Goal: Find specific page/section: Find specific page/section

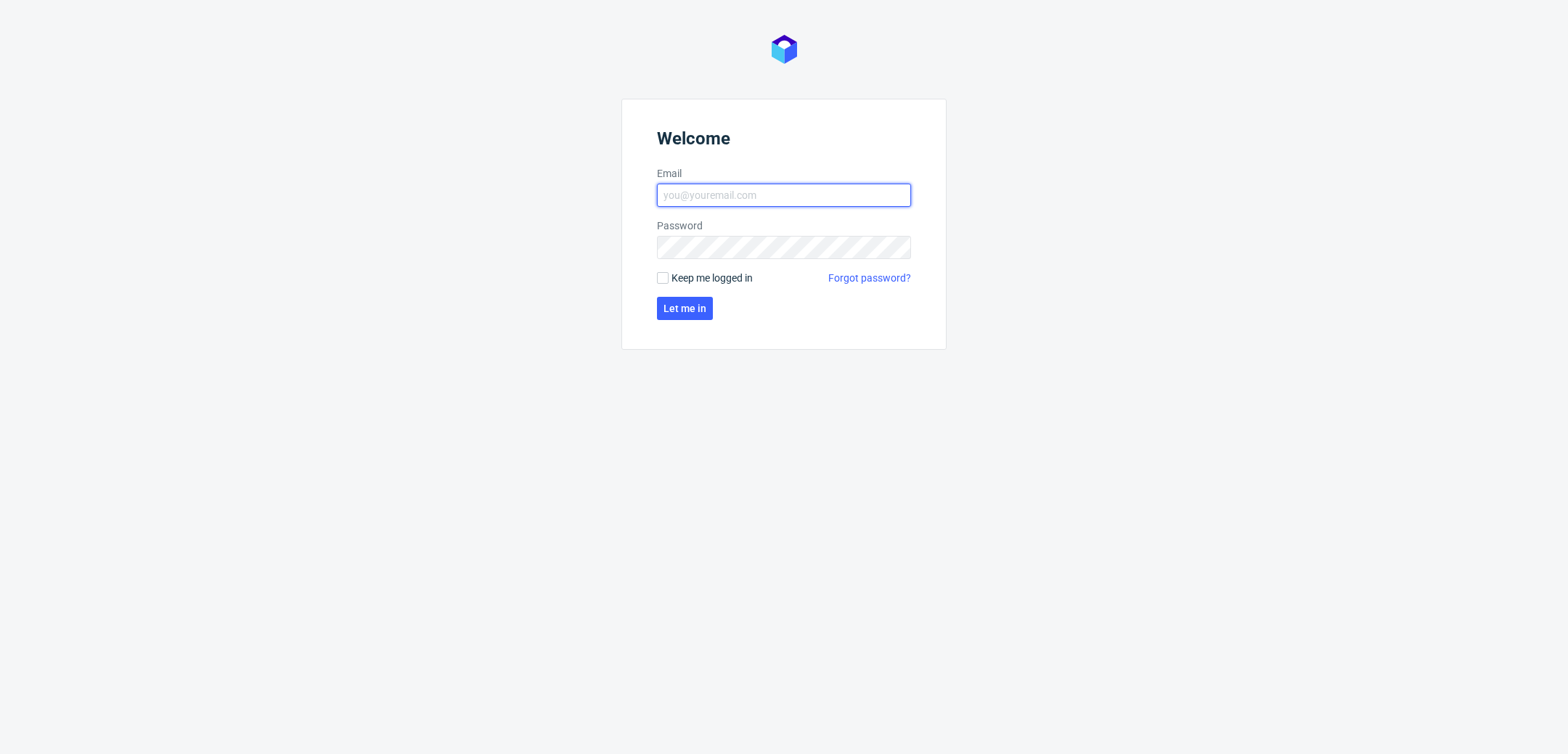
click at [768, 195] on input "Email" at bounding box center [784, 195] width 254 height 23
type input "[PERSON_NAME][EMAIL_ADDRESS][PERSON_NAME][DOMAIN_NAME]"
click button "Let me in" at bounding box center [684, 308] width 56 height 23
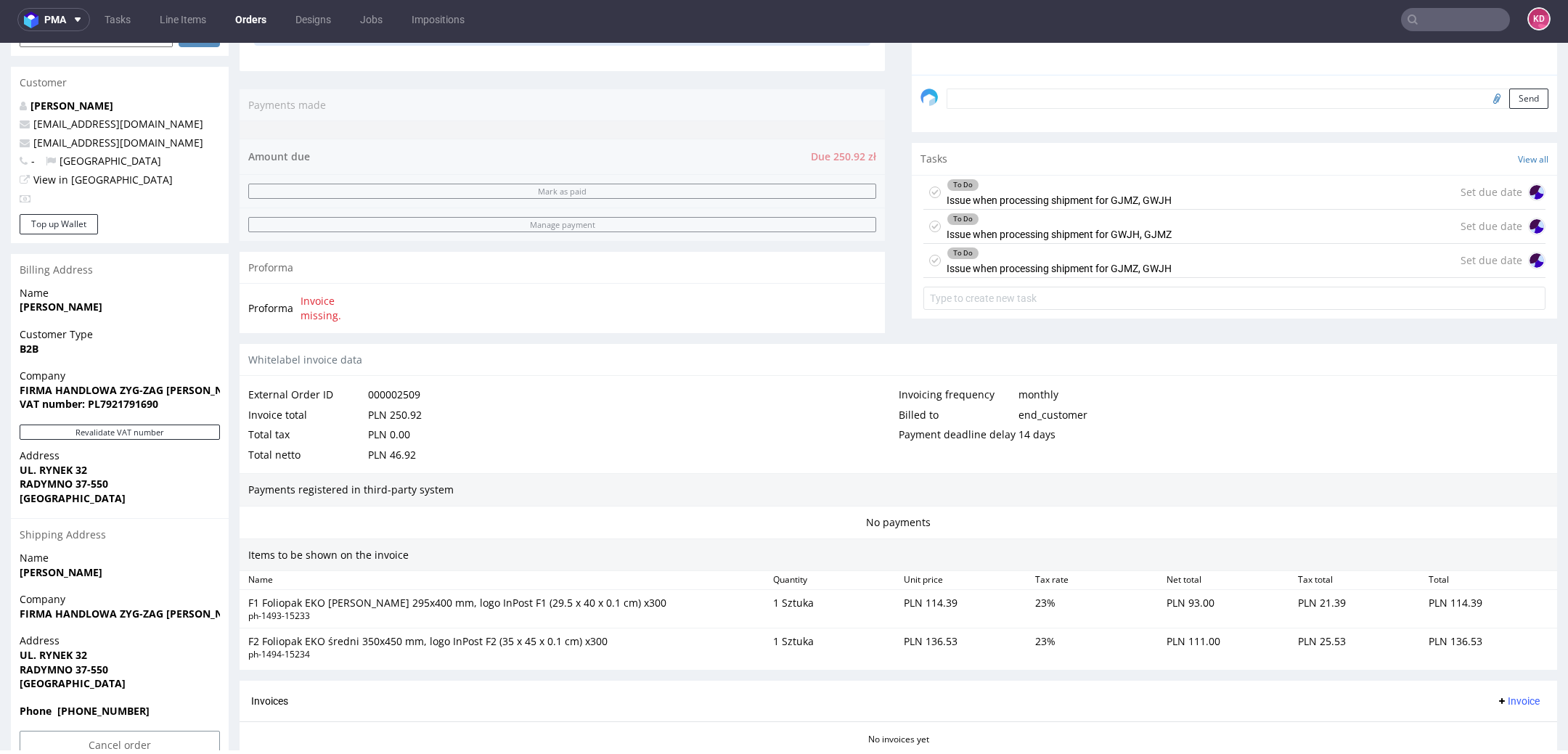
scroll to position [554, 0]
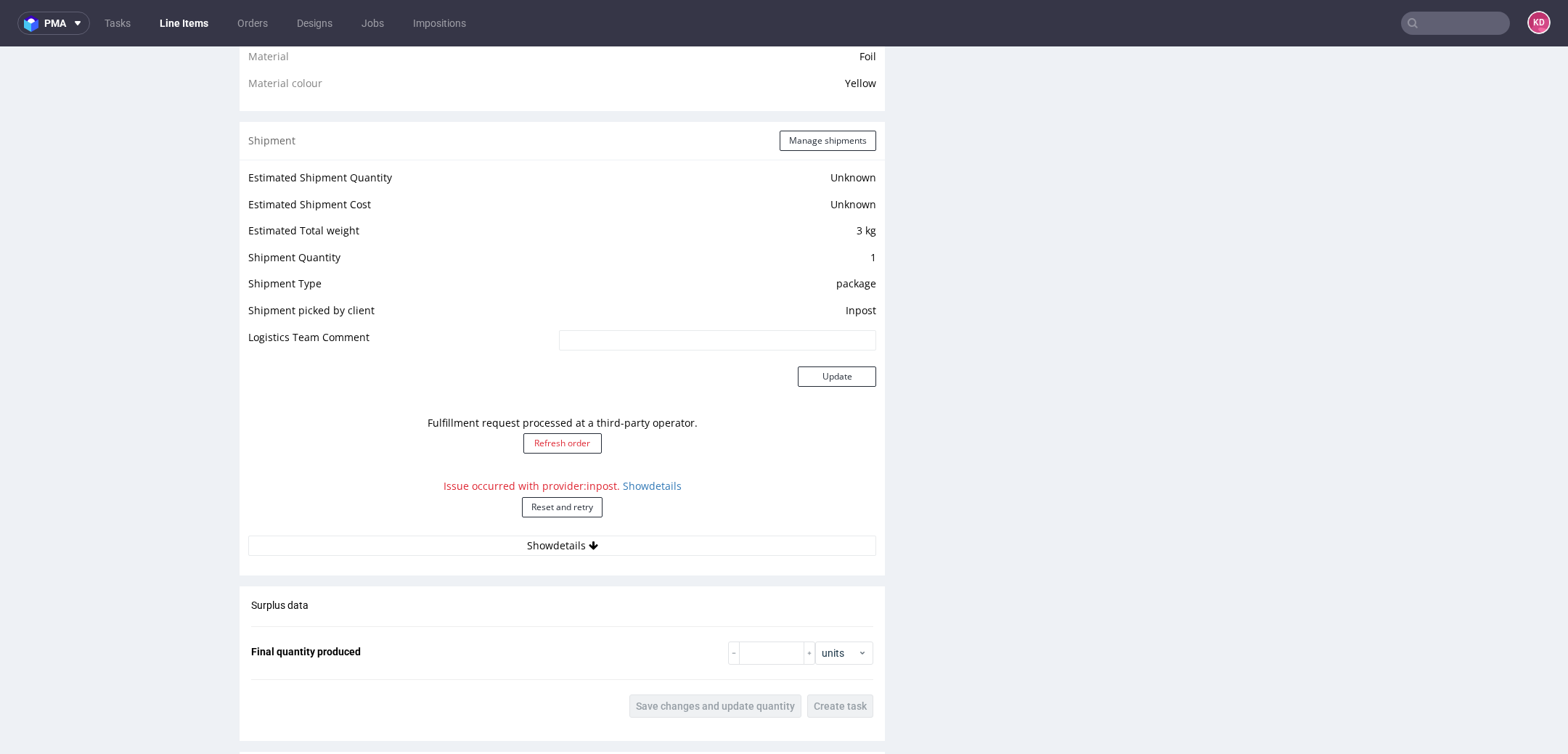
scroll to position [1100, 0]
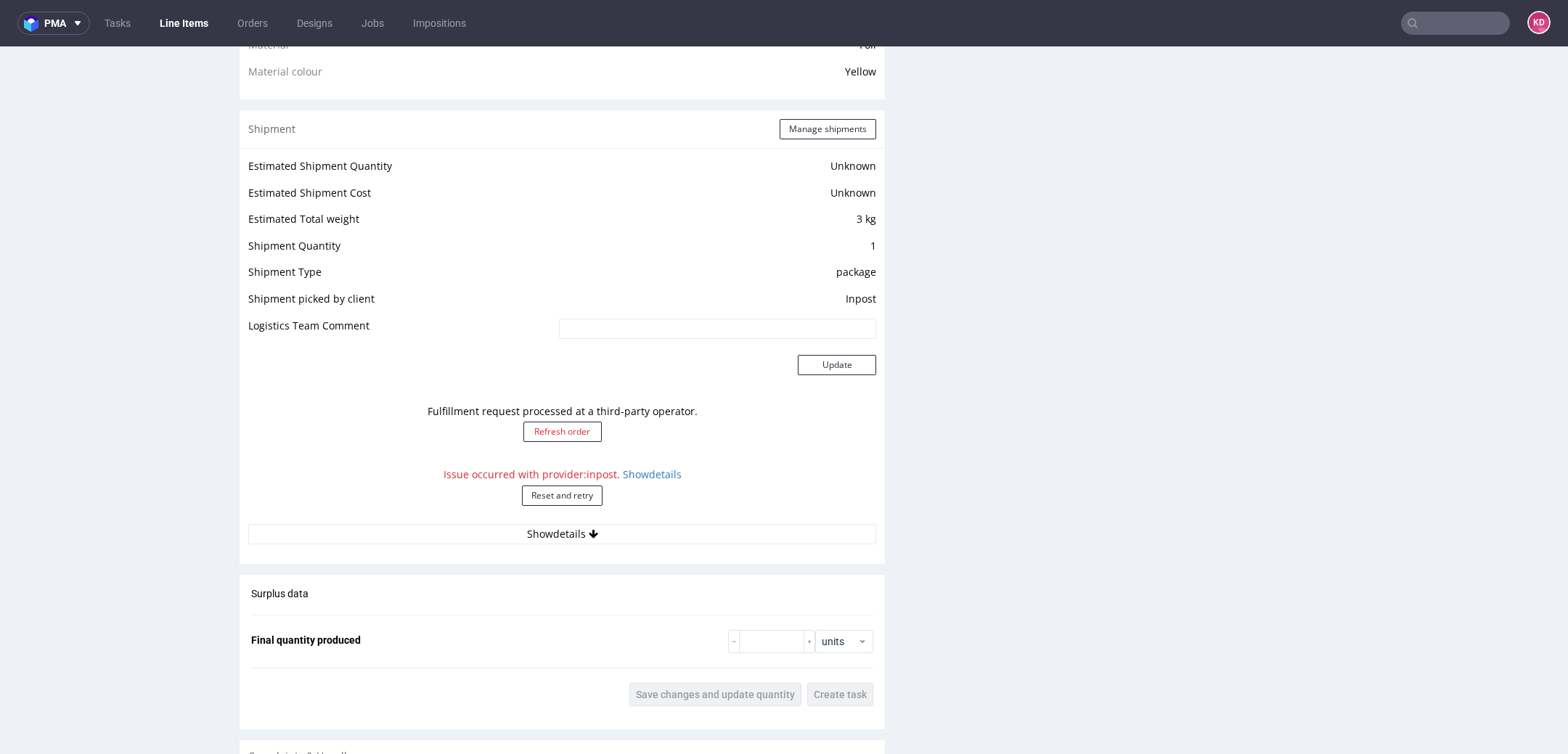
click at [654, 478] on div "Issue occurred with provider: inpost . Show details Reset and retry" at bounding box center [562, 492] width 628 height 64
click at [650, 472] on link "Show details" at bounding box center [652, 474] width 59 height 14
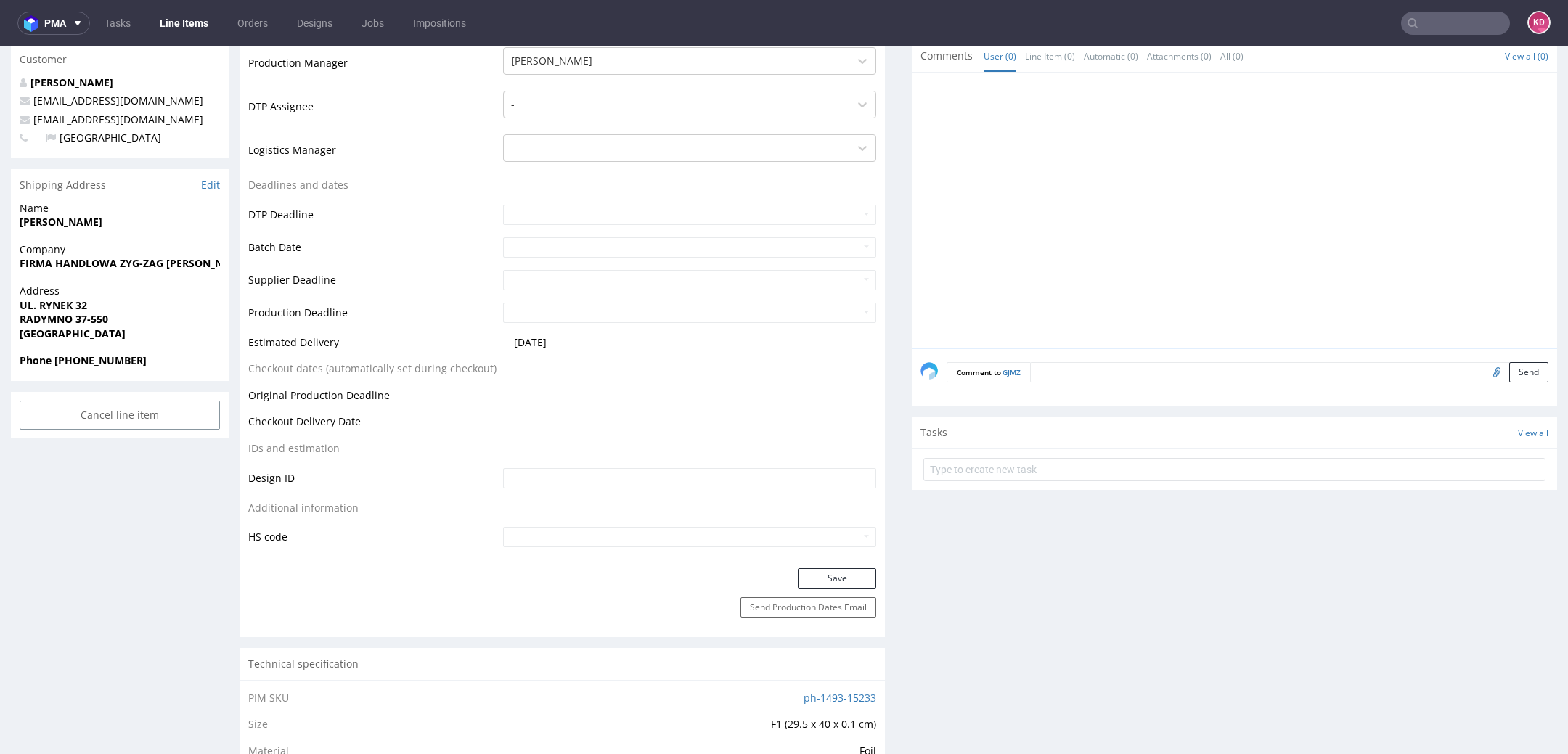
scroll to position [0, 0]
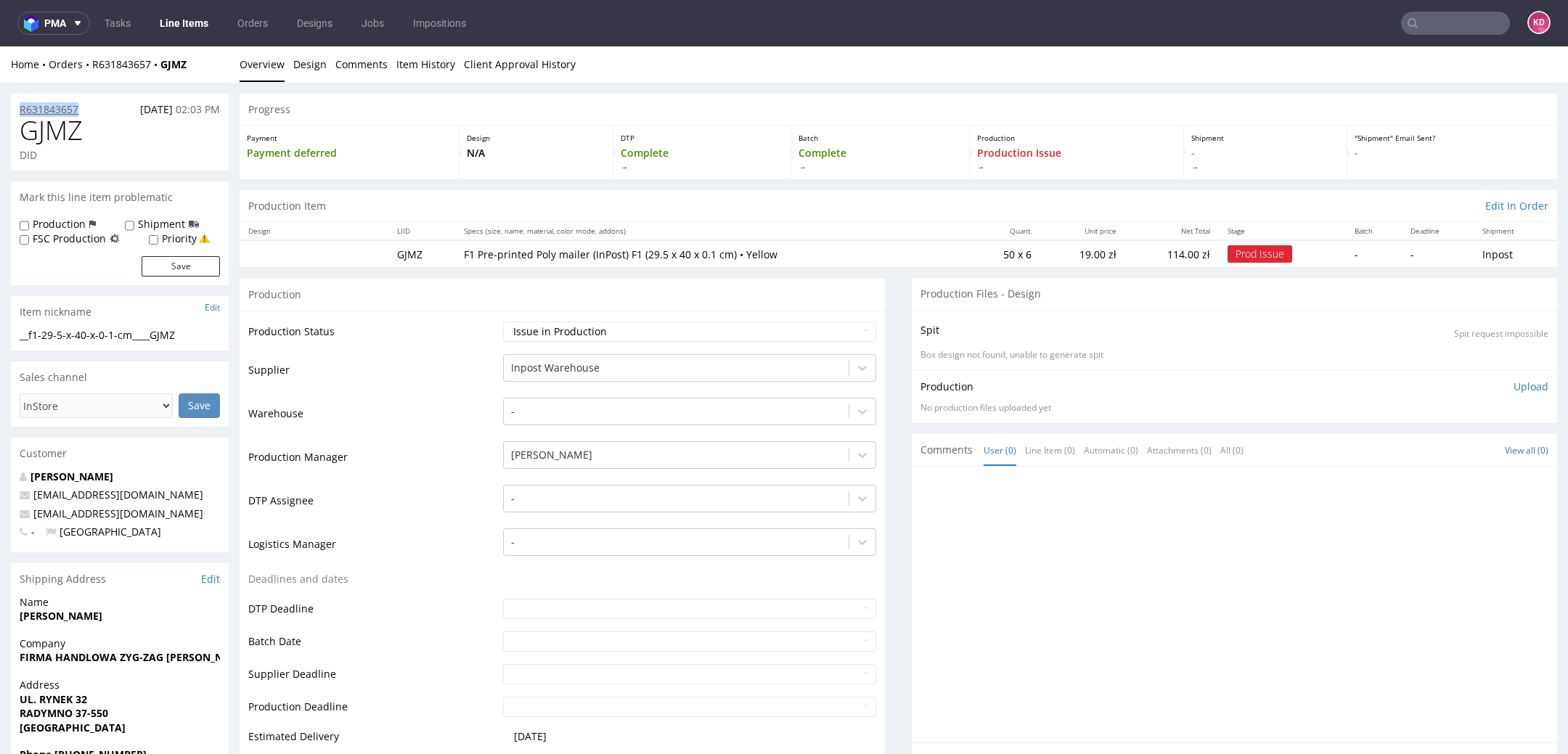
drag, startPoint x: 92, startPoint y: 113, endPoint x: 20, endPoint y: 112, distance: 72.0
click at [20, 112] on div "R631843657 [DATE] 02:03 PM" at bounding box center [120, 105] width 217 height 23
copy p "R631843657"
click at [112, 134] on h1 "GJMZ" at bounding box center [120, 131] width 201 height 29
click at [93, 132] on h1 "GJMZ" at bounding box center [120, 131] width 201 height 29
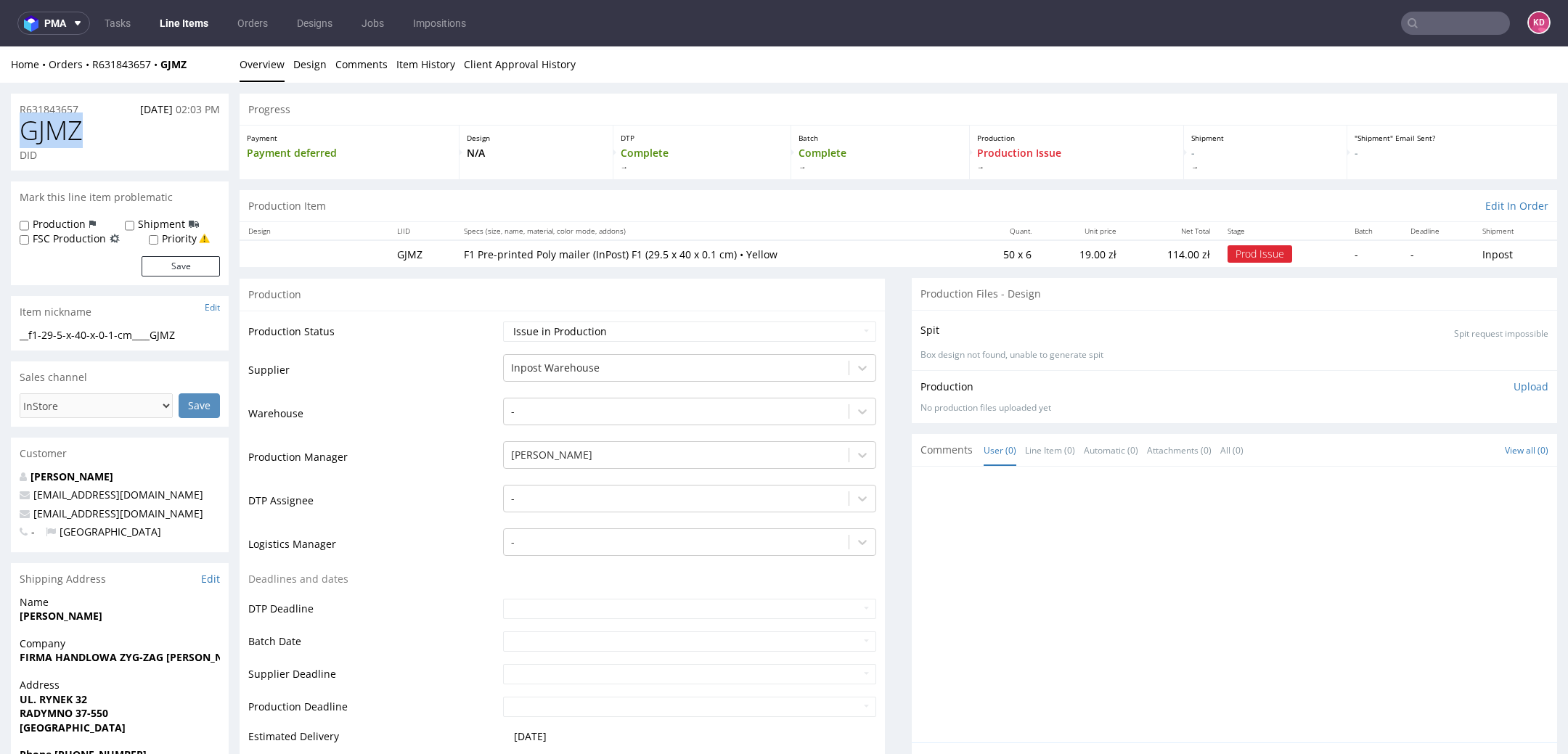
drag, startPoint x: 94, startPoint y: 132, endPoint x: 24, endPoint y: 132, distance: 70.0
click at [24, 132] on h1 "GJMZ" at bounding box center [120, 131] width 201 height 29
copy span "GJMZ"
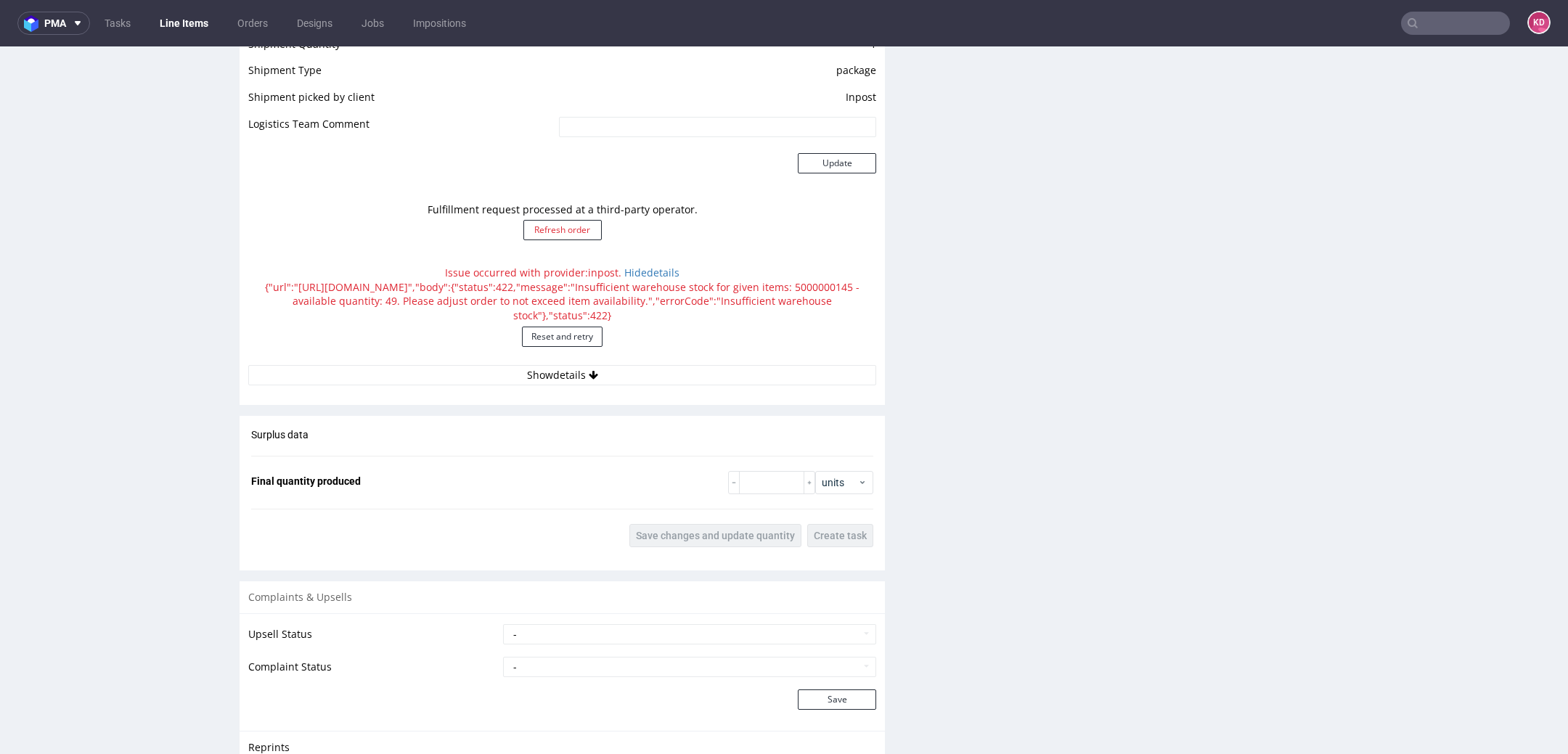
scroll to position [1467, 0]
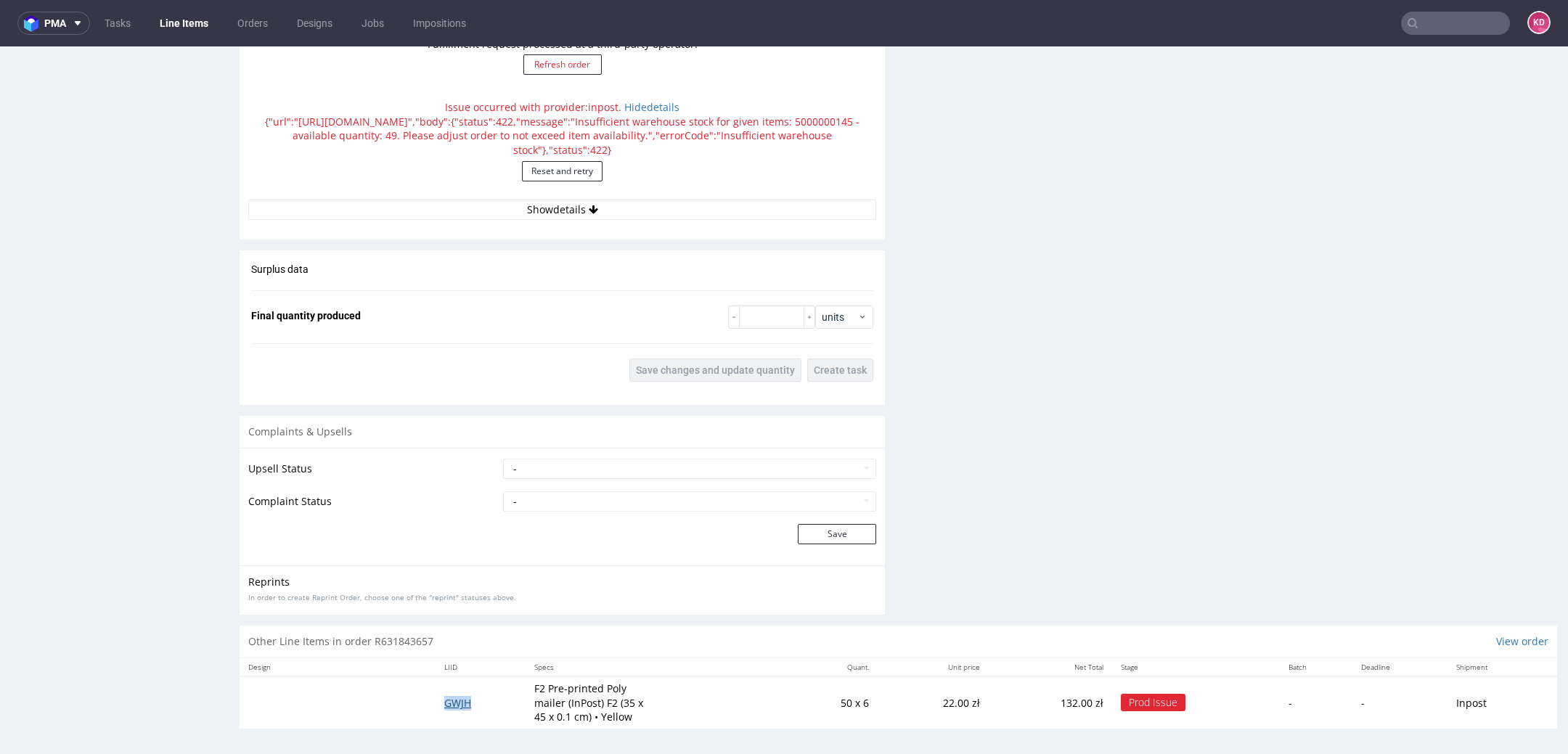
drag, startPoint x: 495, startPoint y: 701, endPoint x: 439, endPoint y: 697, distance: 56.1
click at [439, 698] on td "GWJH" at bounding box center [481, 702] width 90 height 53
copy span "GWJH"
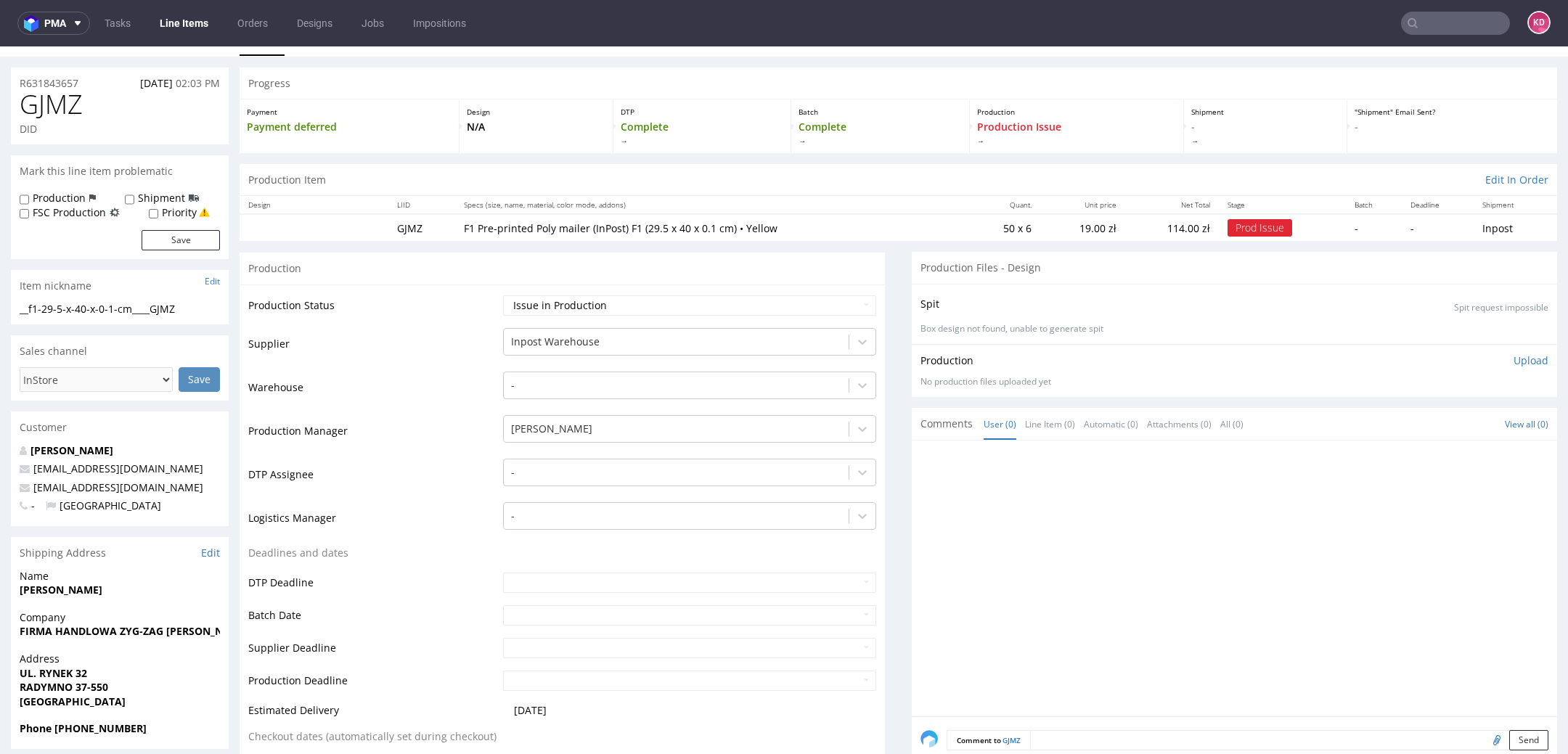
scroll to position [0, 0]
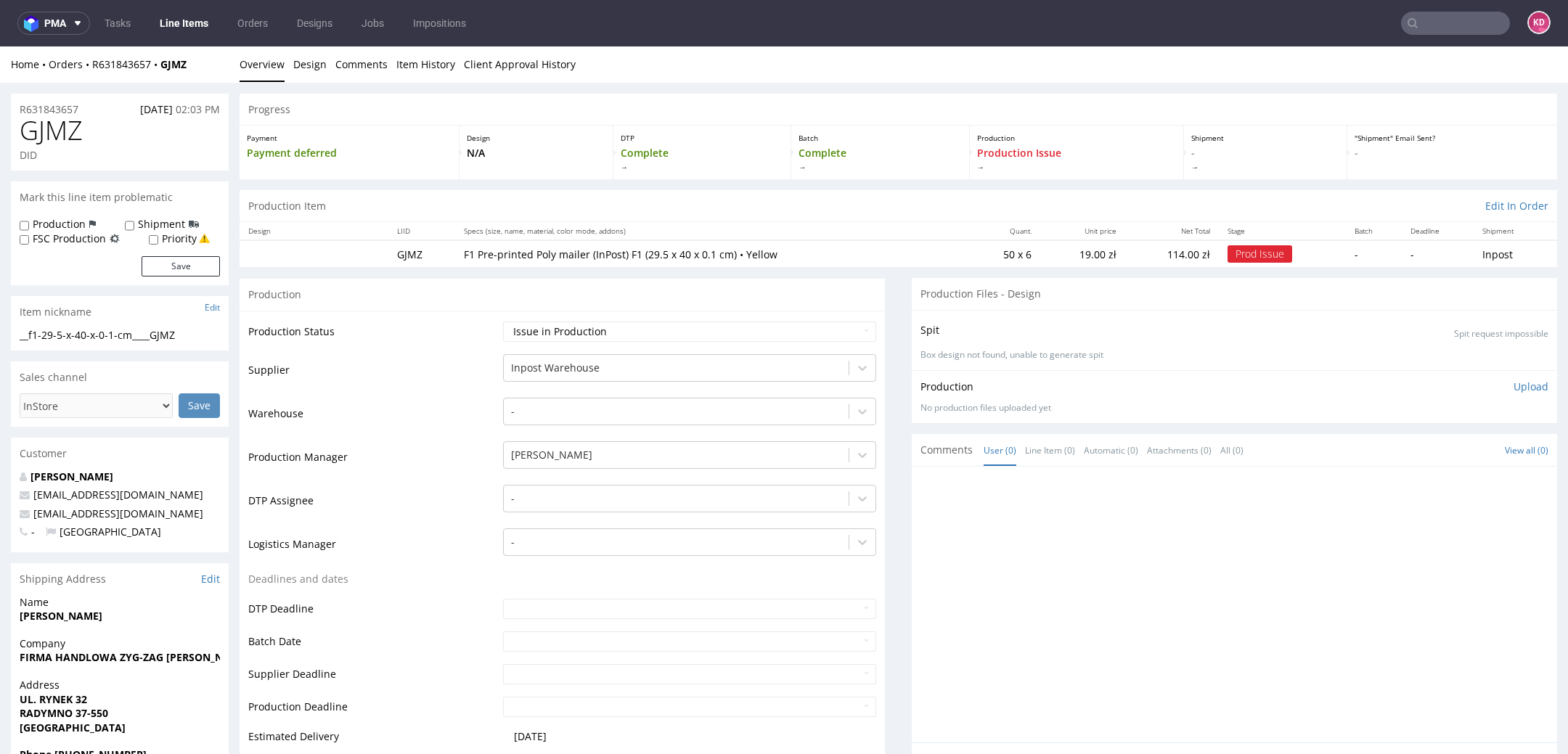
click at [1407, 19] on icon at bounding box center [1413, 23] width 12 height 12
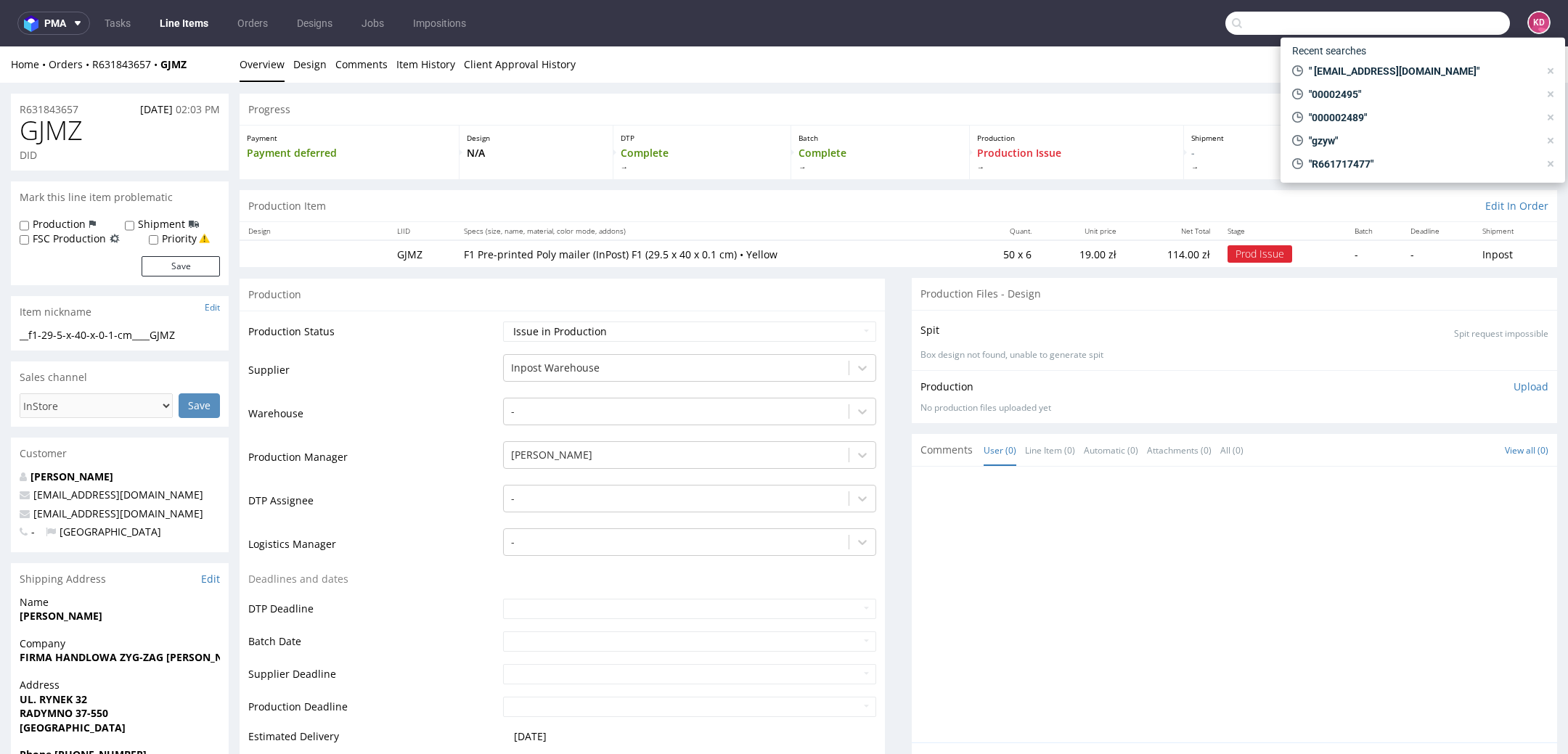
click at [1420, 34] on input "text" at bounding box center [1367, 23] width 285 height 23
paste input "R786398238"
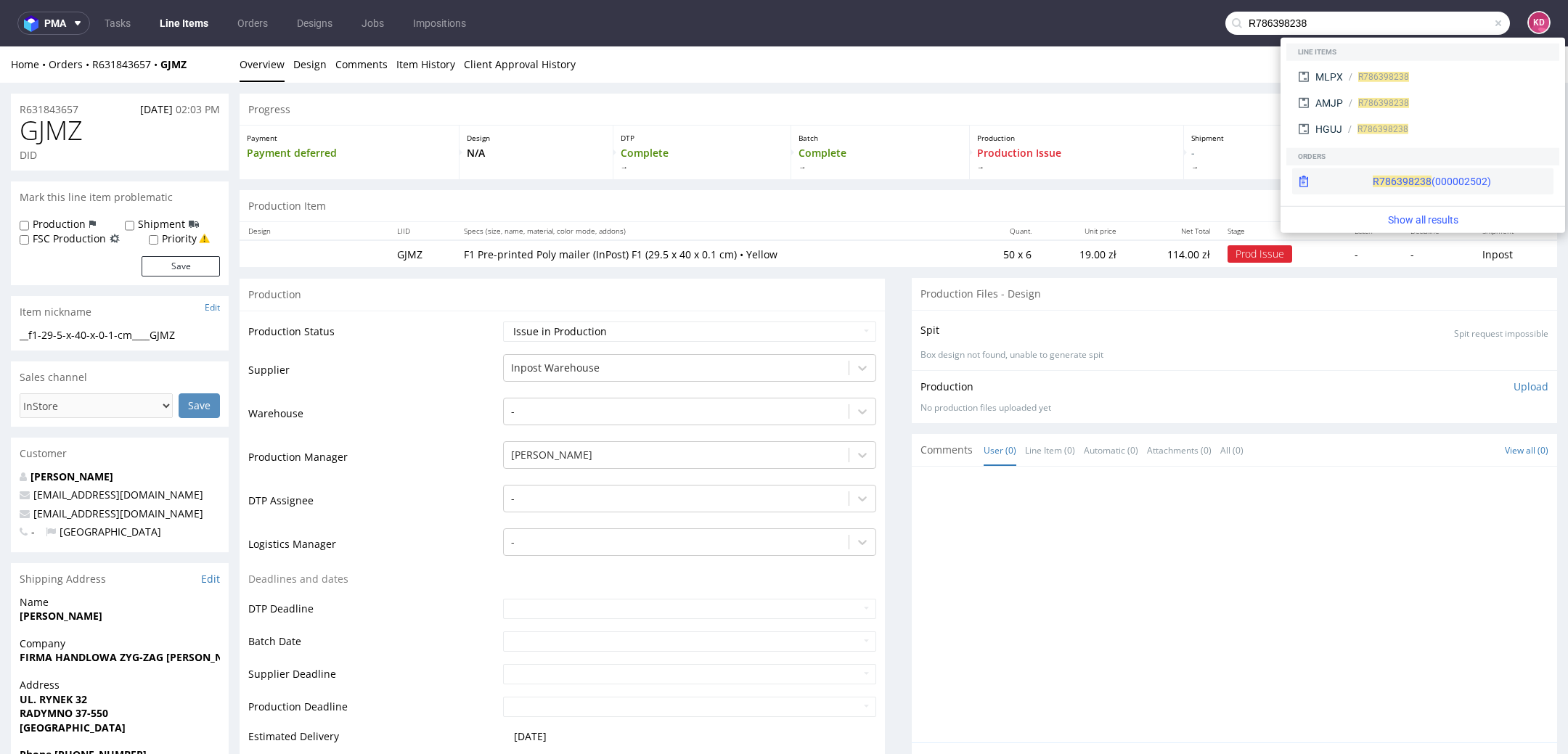
type input "R786398238"
click at [1372, 181] on span "R786398238" at bounding box center [1402, 182] width 59 height 12
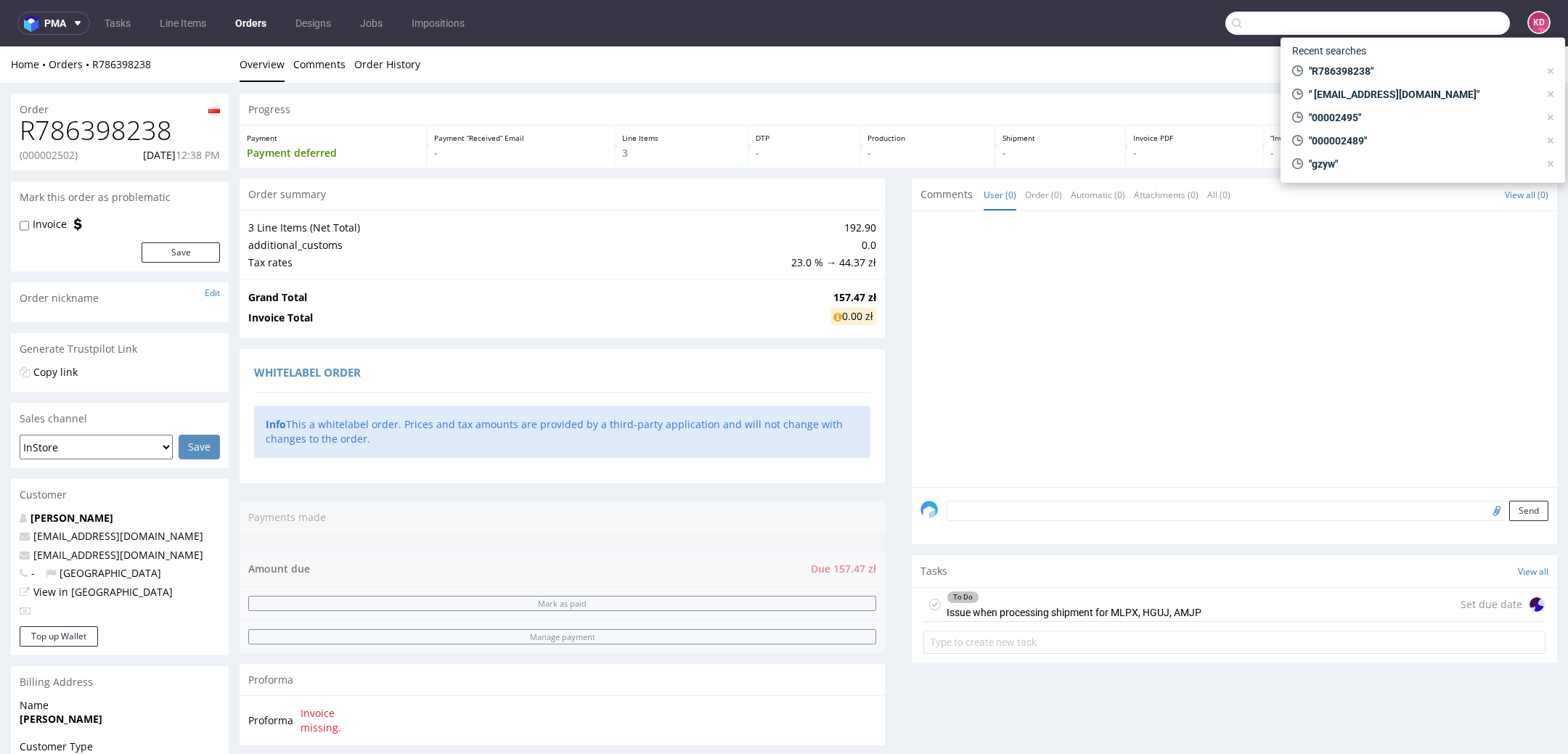
click at [1441, 17] on input "text" at bounding box center [1367, 23] width 285 height 23
paste input "R631843657"
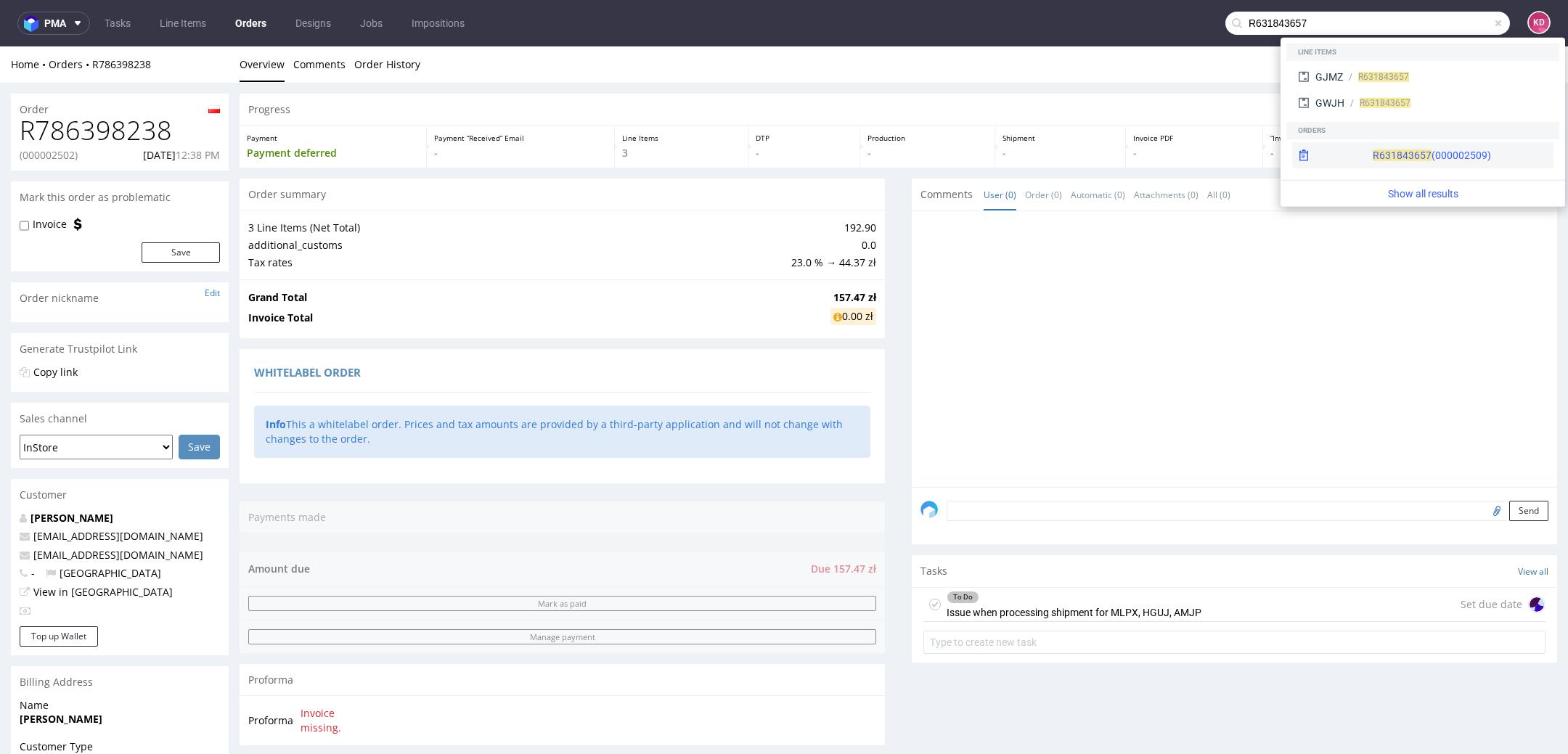
type input "R631843657"
click at [1354, 144] on div "R631843657 (000002509)" at bounding box center [1423, 155] width 261 height 26
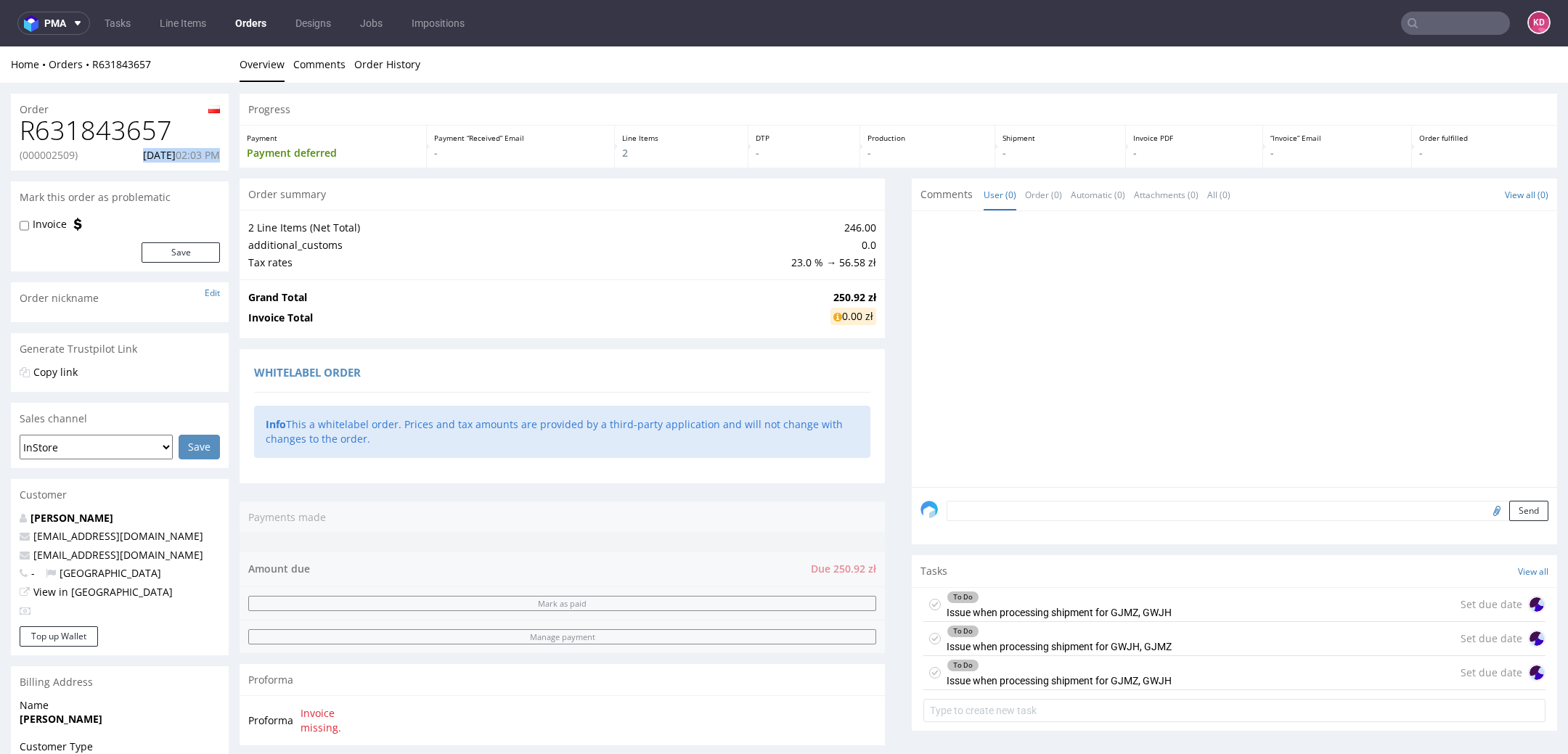
drag, startPoint x: 219, startPoint y: 156, endPoint x: 117, endPoint y: 154, distance: 102.0
click at [143, 154] on p "[DATE] 02:03 PM" at bounding box center [181, 155] width 77 height 15
copy p "[DATE] 02:03 PM"
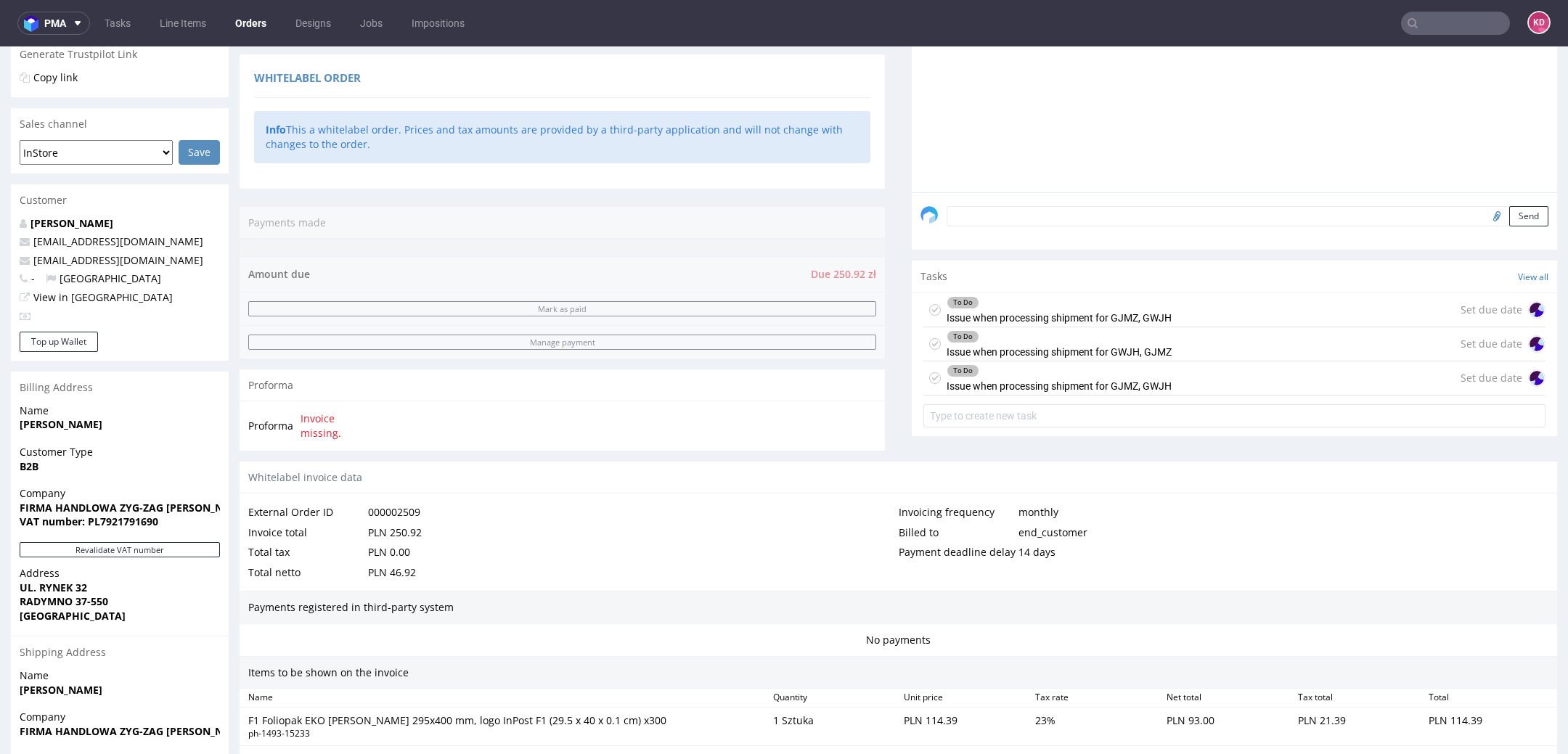
scroll to position [554, 0]
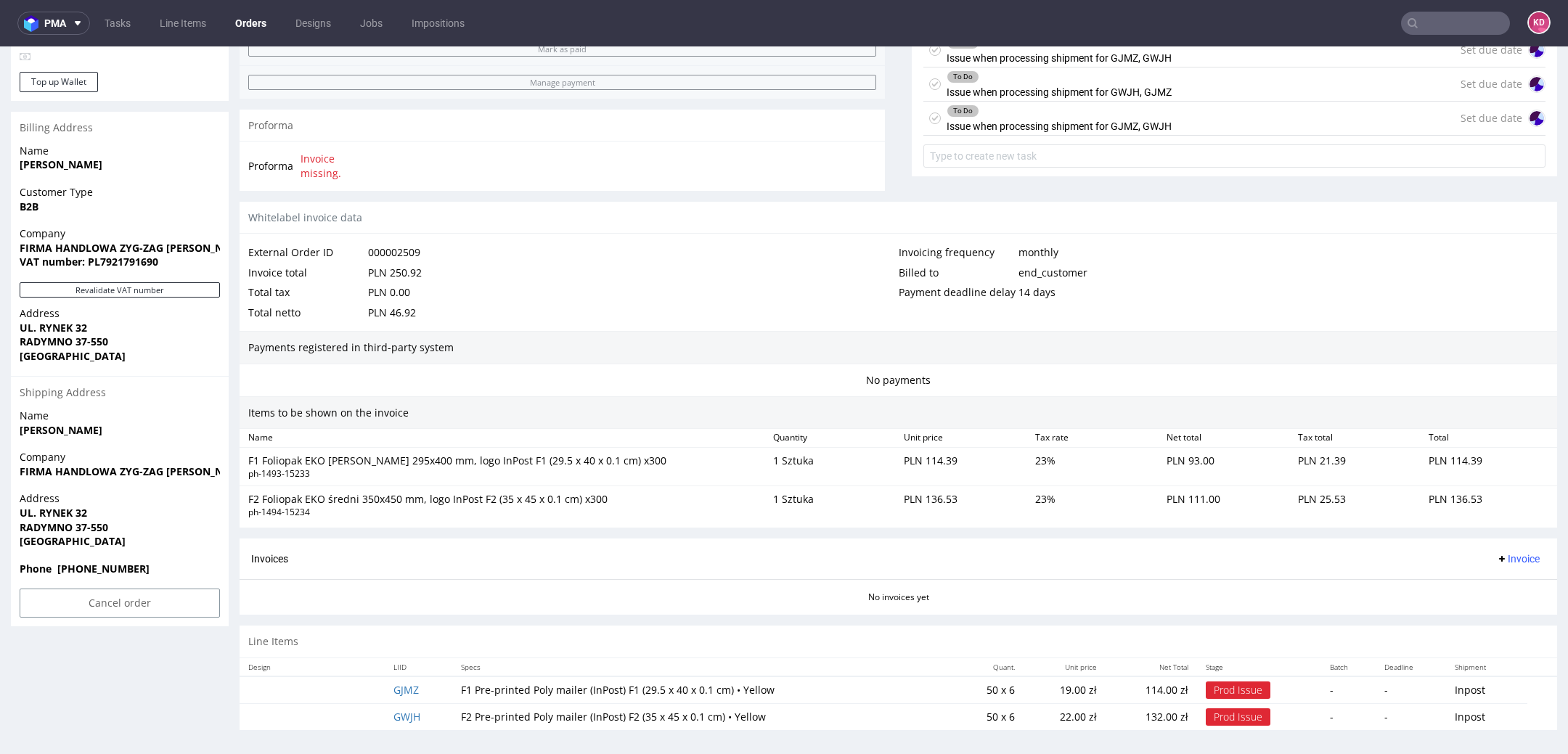
click at [1425, 38] on nav "pma Tasks Line Items Orders Designs Jobs Impositions KD" at bounding box center [784, 23] width 1568 height 47
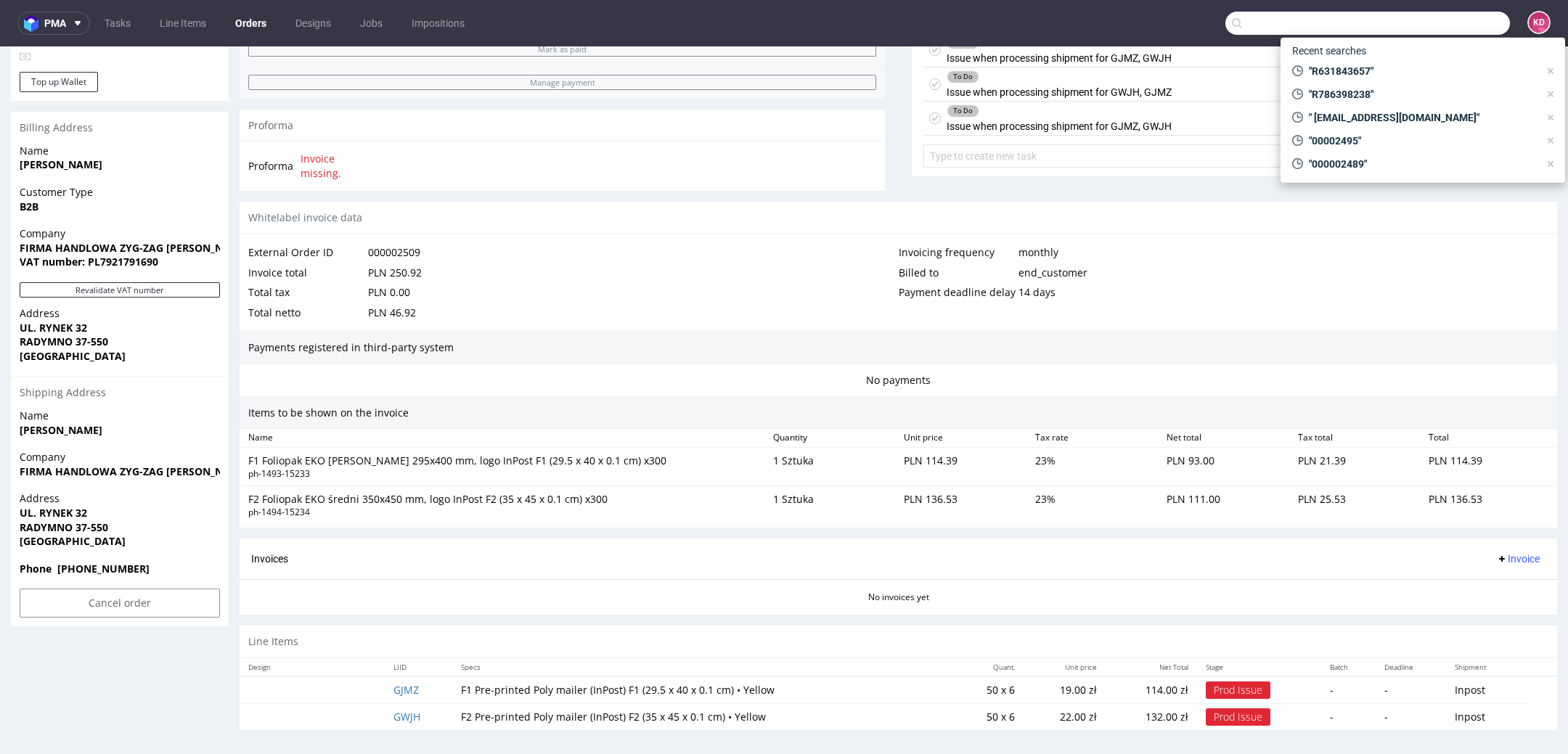
click at [1422, 31] on input "text" at bounding box center [1367, 23] width 285 height 23
paste input "R786398238"
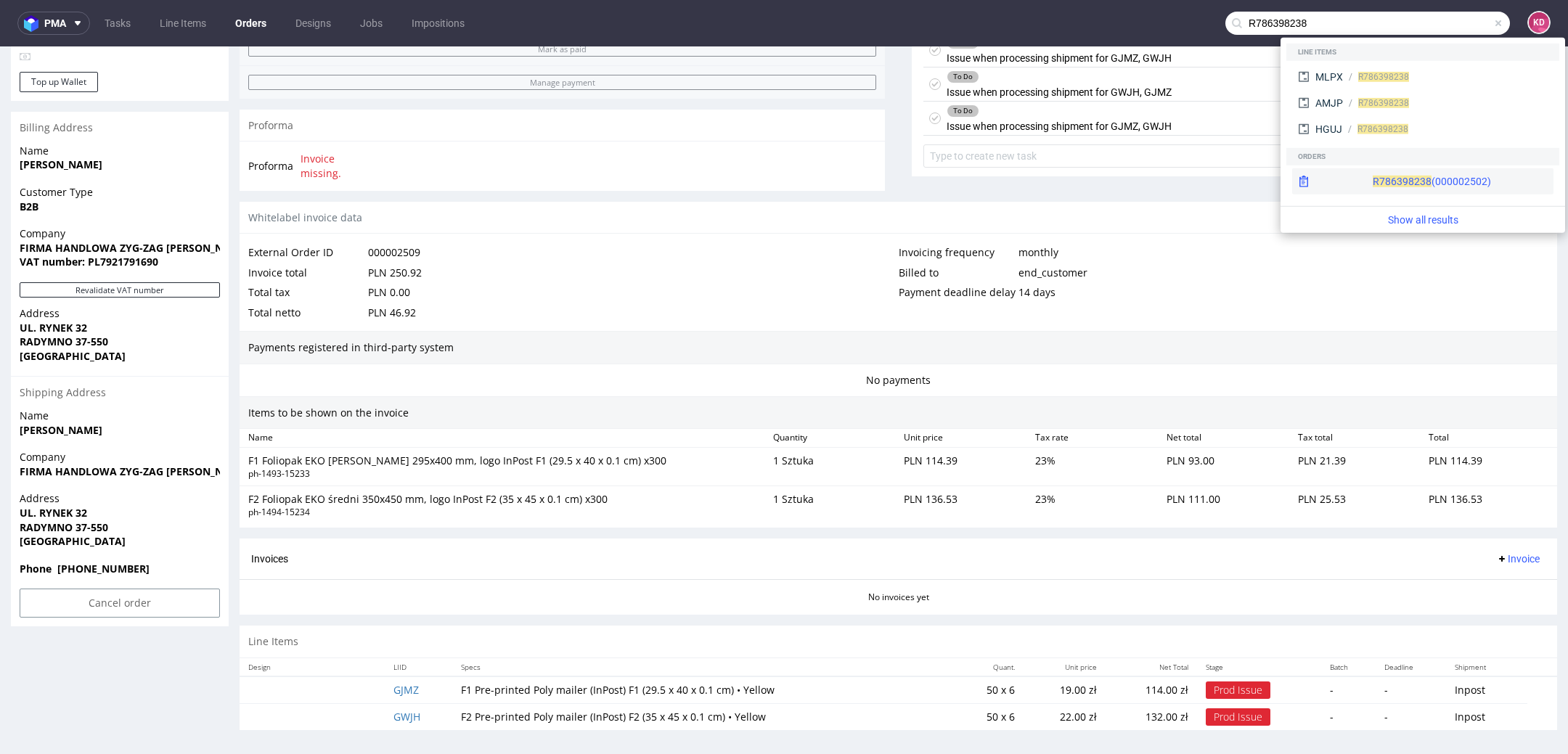
type input "R786398238"
drag, startPoint x: 1373, startPoint y: 184, endPoint x: 1373, endPoint y: 139, distance: 45.0
click at [1373, 184] on div "R786398238 (000002502)" at bounding box center [1432, 182] width 118 height 15
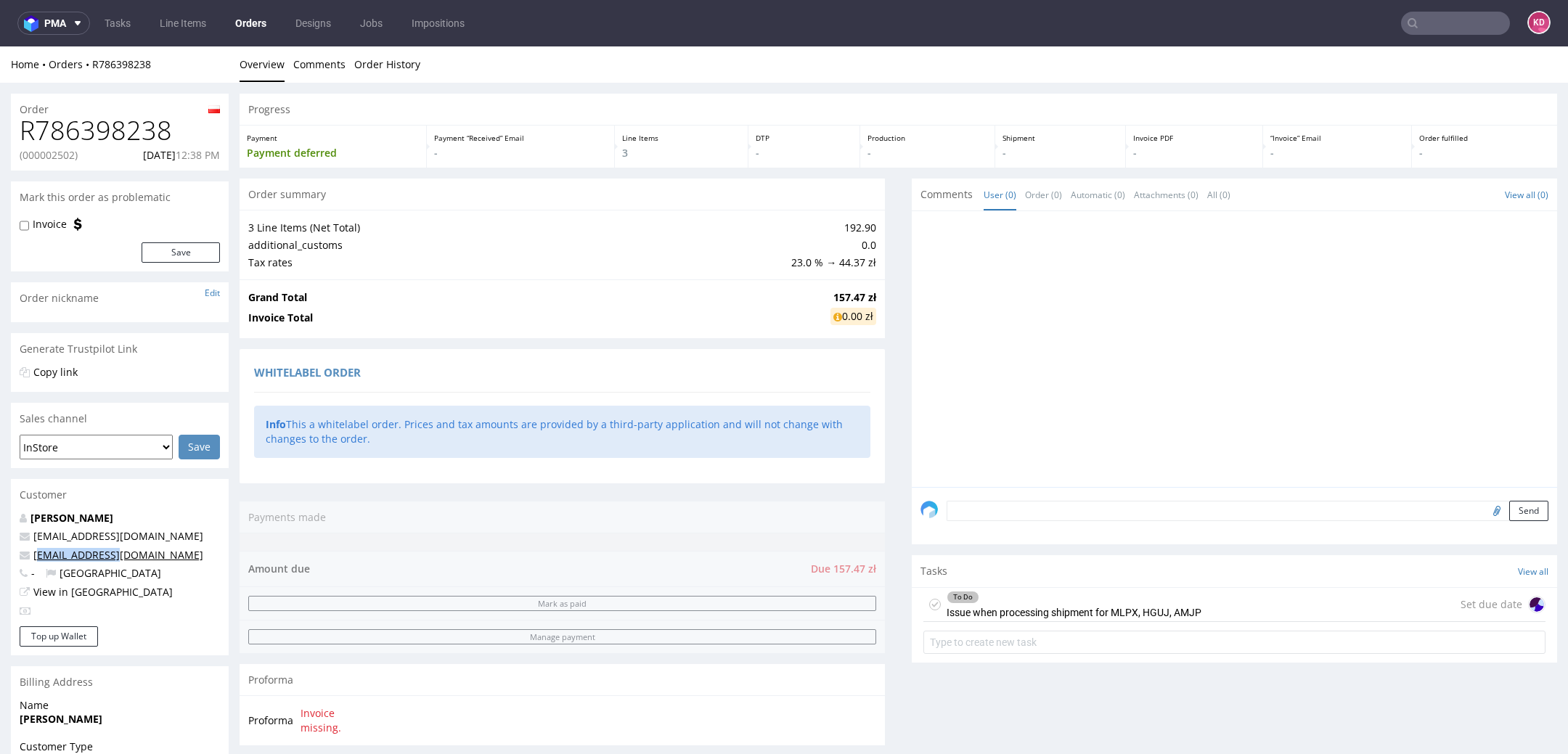
drag, startPoint x: 123, startPoint y: 554, endPoint x: 36, endPoint y: 556, distance: 87.0
click at [36, 556] on p "[EMAIL_ADDRESS][DOMAIN_NAME]" at bounding box center [120, 555] width 201 height 15
click at [201, 541] on p "[EMAIL_ADDRESS][DOMAIN_NAME]" at bounding box center [120, 536] width 201 height 15
drag, startPoint x: 142, startPoint y: 559, endPoint x: 28, endPoint y: 559, distance: 114.0
click at [28, 559] on p "[EMAIL_ADDRESS][DOMAIN_NAME]" at bounding box center [120, 555] width 201 height 15
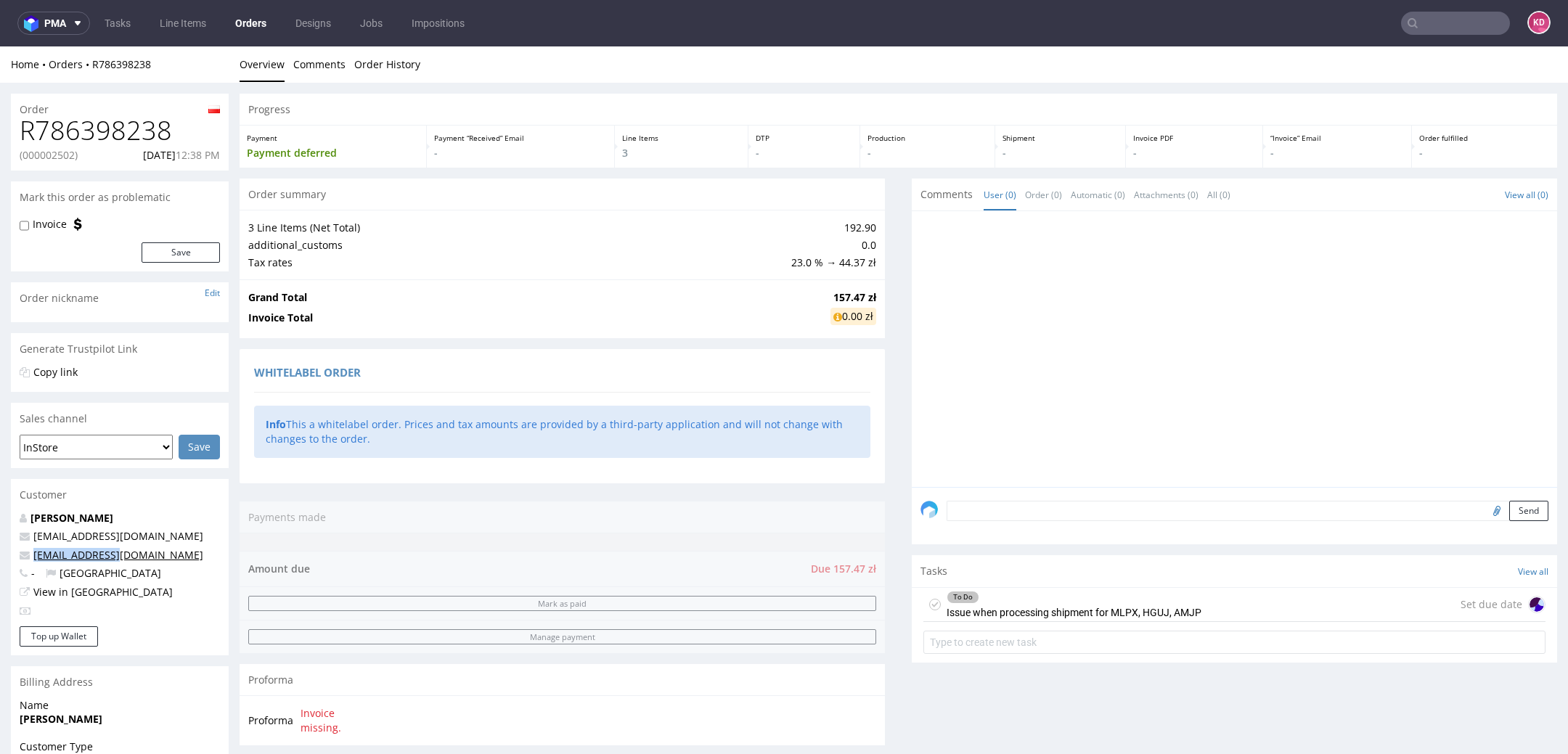
copy span "[EMAIL_ADDRESS][DOMAIN_NAME]"
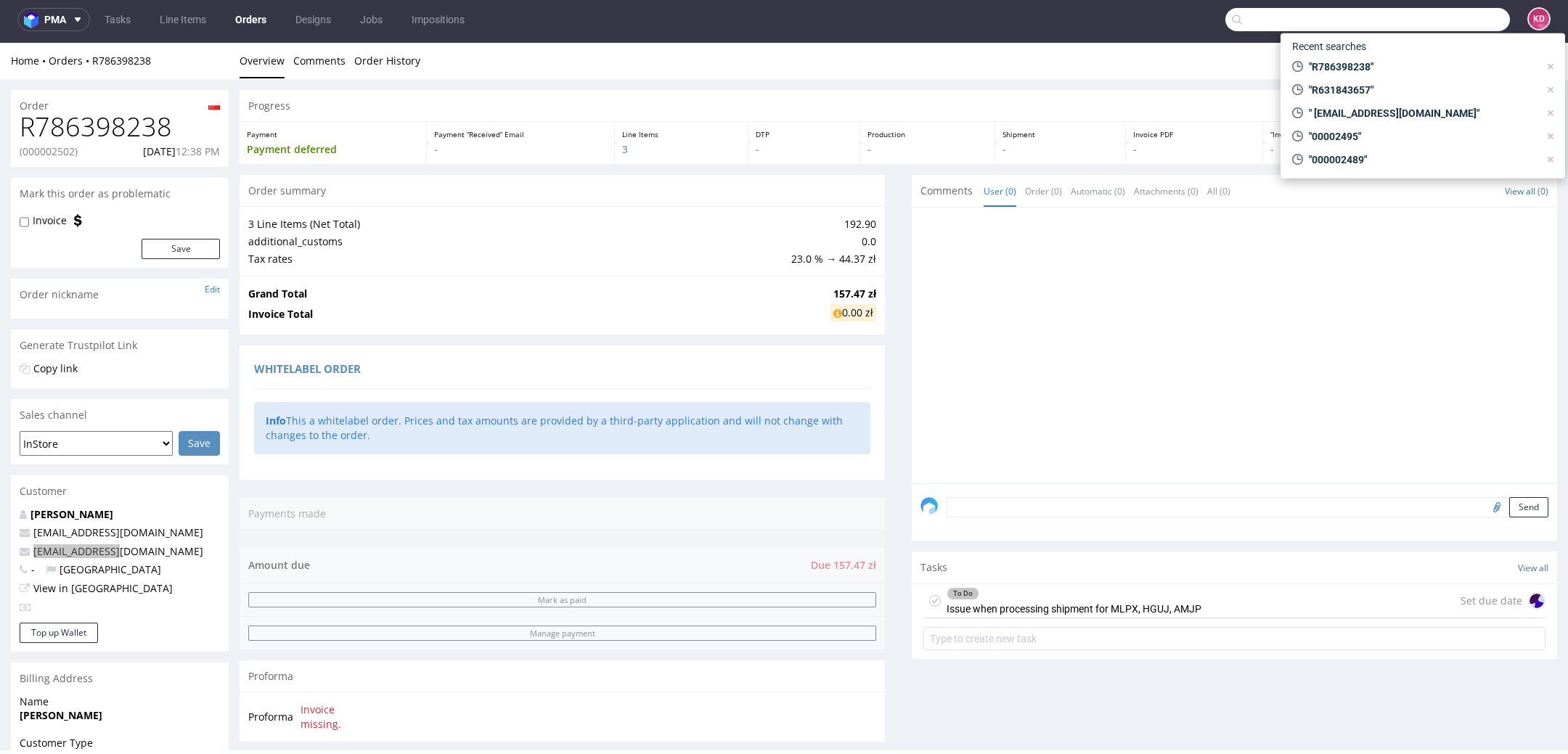
click at [1430, 20] on input "text" at bounding box center [1367, 20] width 285 height 23
paste input "R631843657"
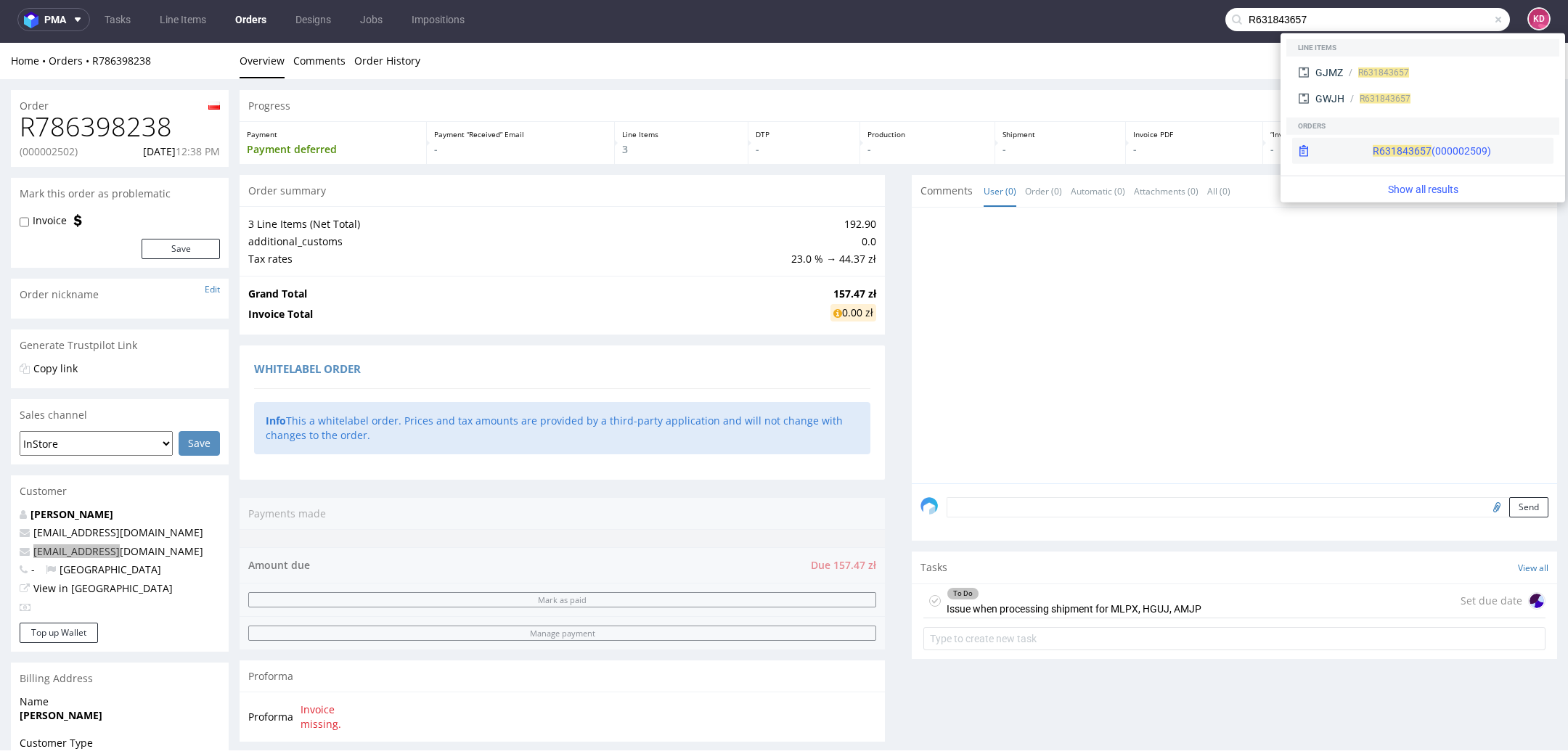
type input "R631843657"
click at [1383, 141] on div "R631843657 (000002509)" at bounding box center [1423, 151] width 261 height 26
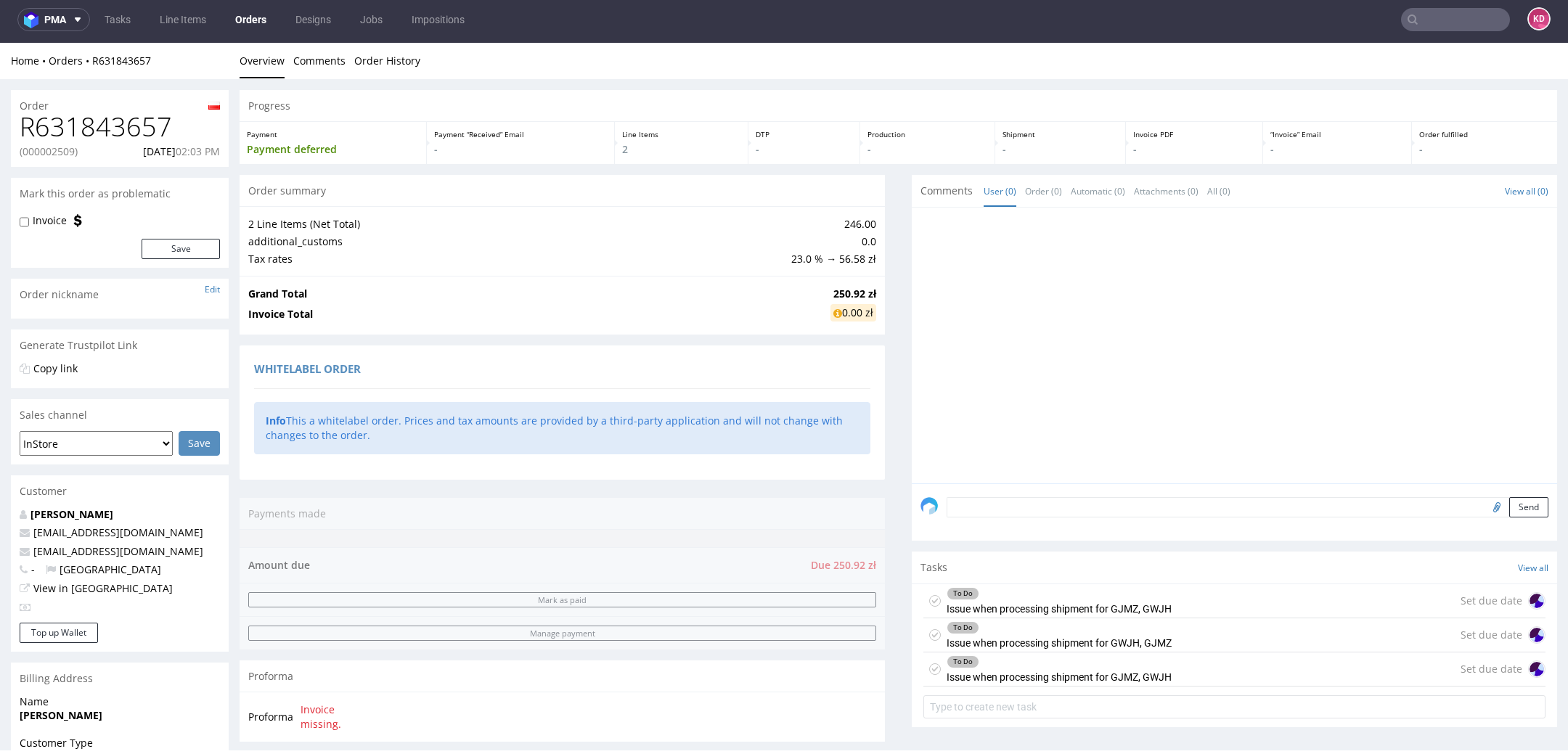
scroll to position [244, 0]
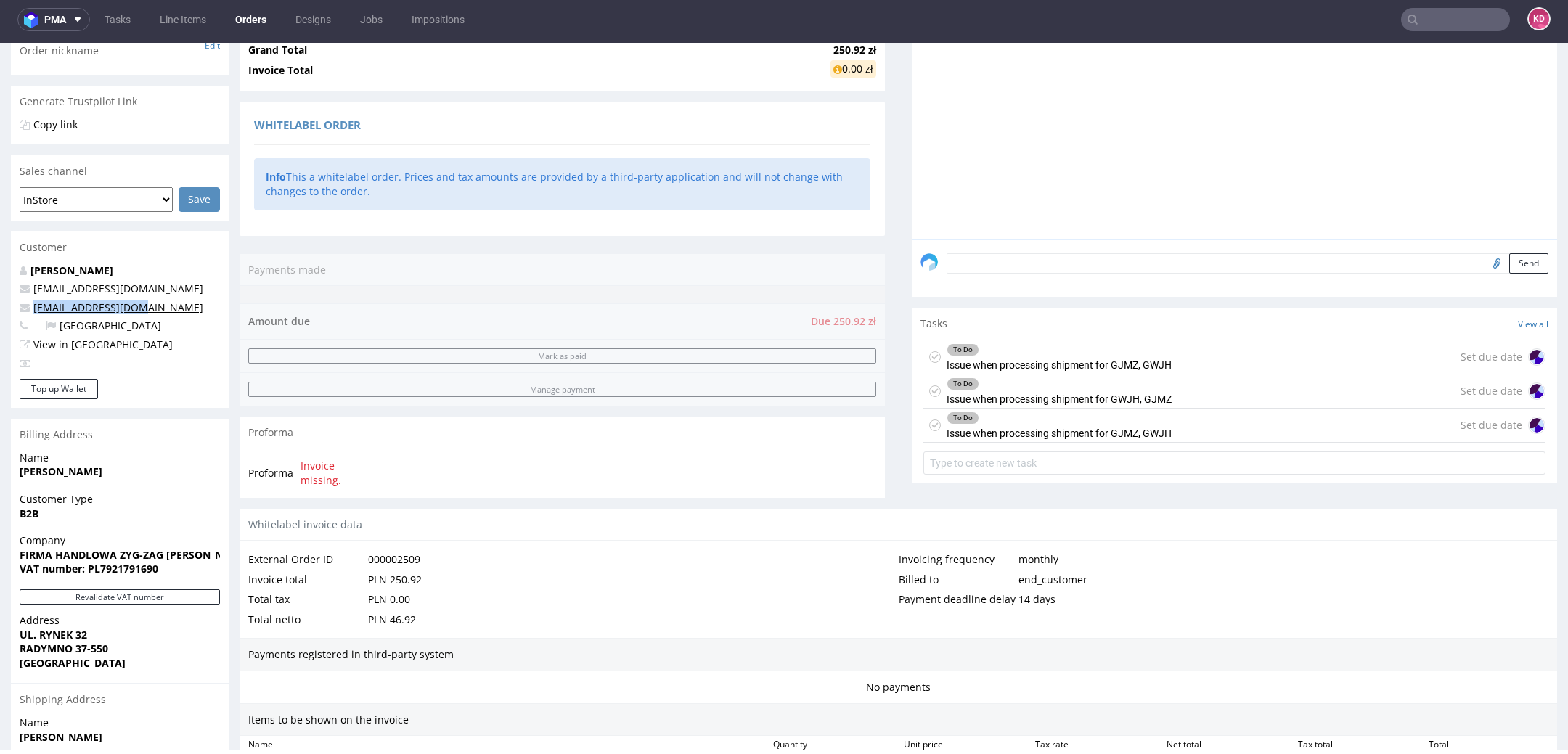
drag, startPoint x: 166, startPoint y: 307, endPoint x: 35, endPoint y: 306, distance: 131.0
click at [35, 306] on p "[EMAIL_ADDRESS][DOMAIN_NAME]" at bounding box center [120, 308] width 201 height 15
copy link "[EMAIL_ADDRESS][DOMAIN_NAME]"
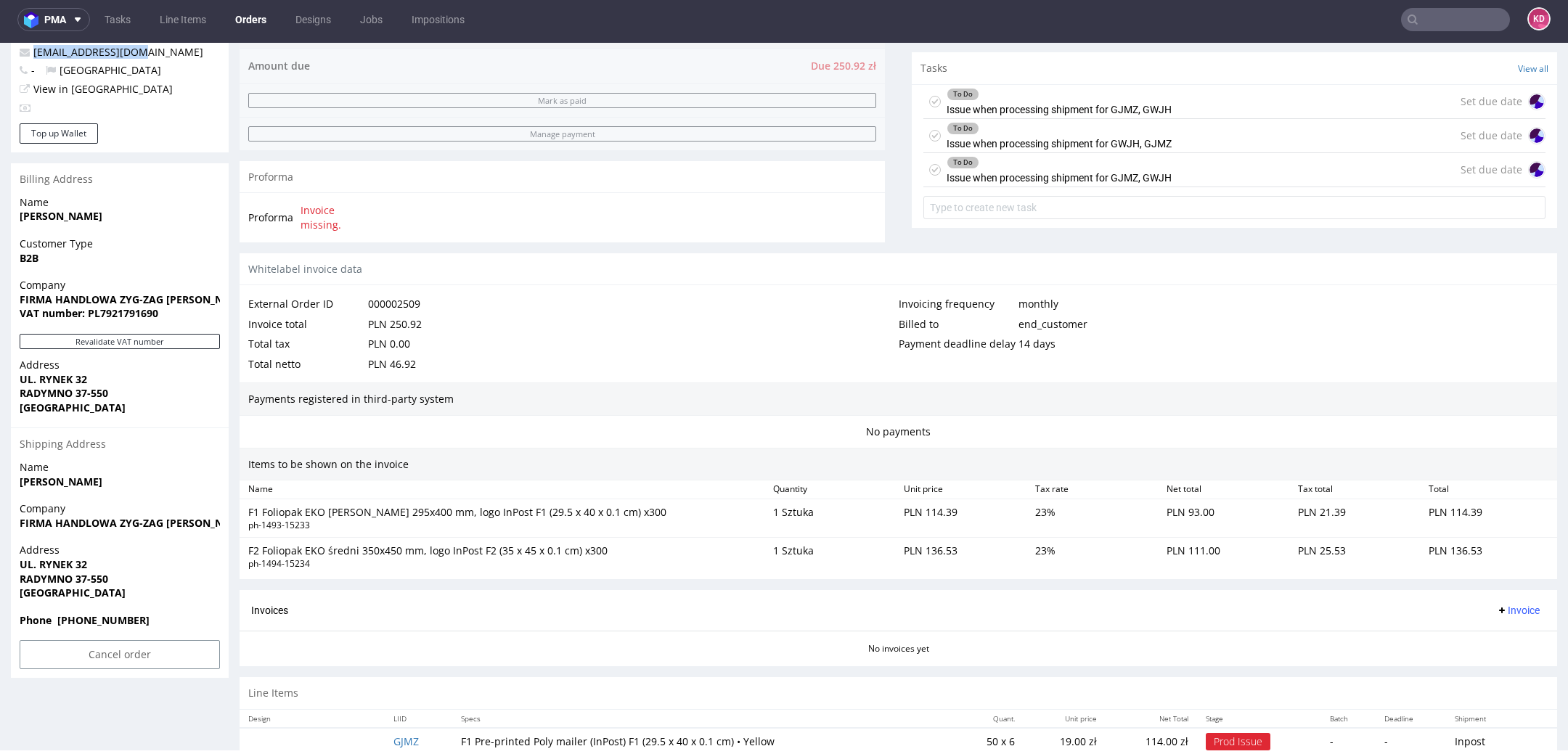
scroll to position [554, 0]
